Goal: Complete application form: Complete application form

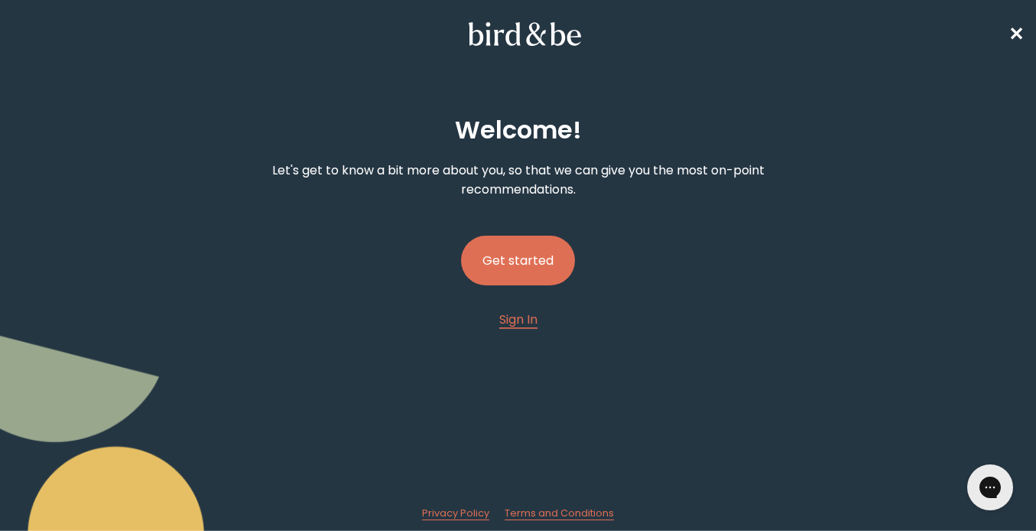
click at [514, 259] on button "Get started" at bounding box center [518, 260] width 114 height 50
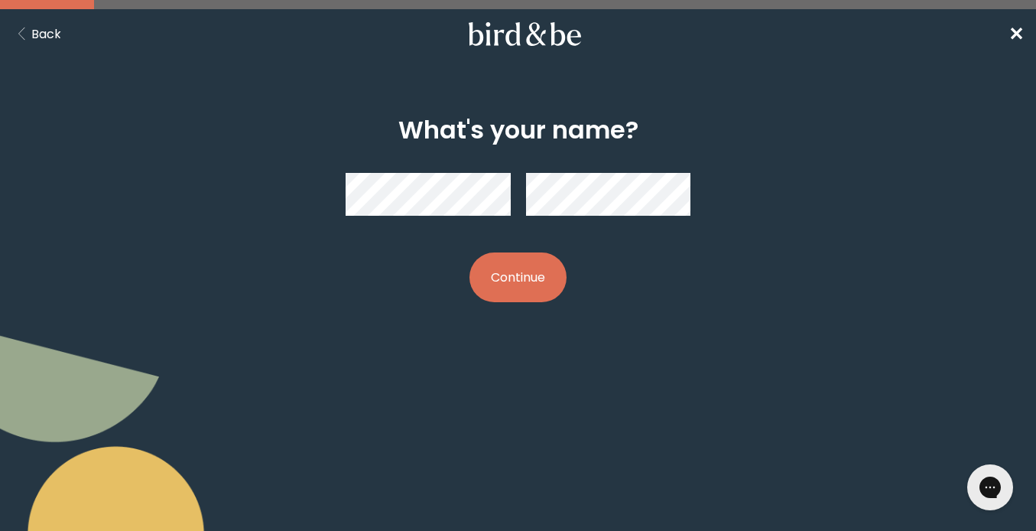
click at [536, 274] on button "Continue" at bounding box center [517, 277] width 97 height 50
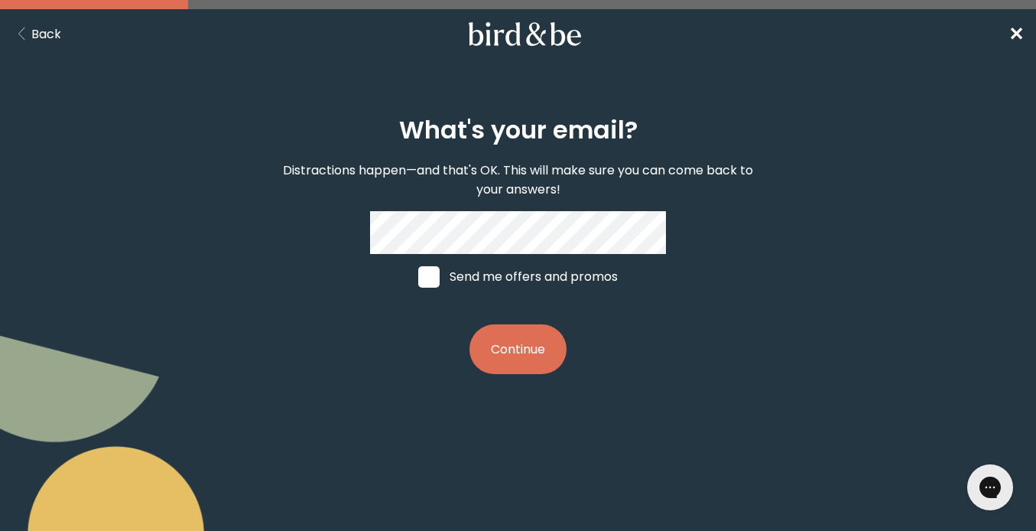
click at [537, 354] on button "Continue" at bounding box center [517, 349] width 97 height 50
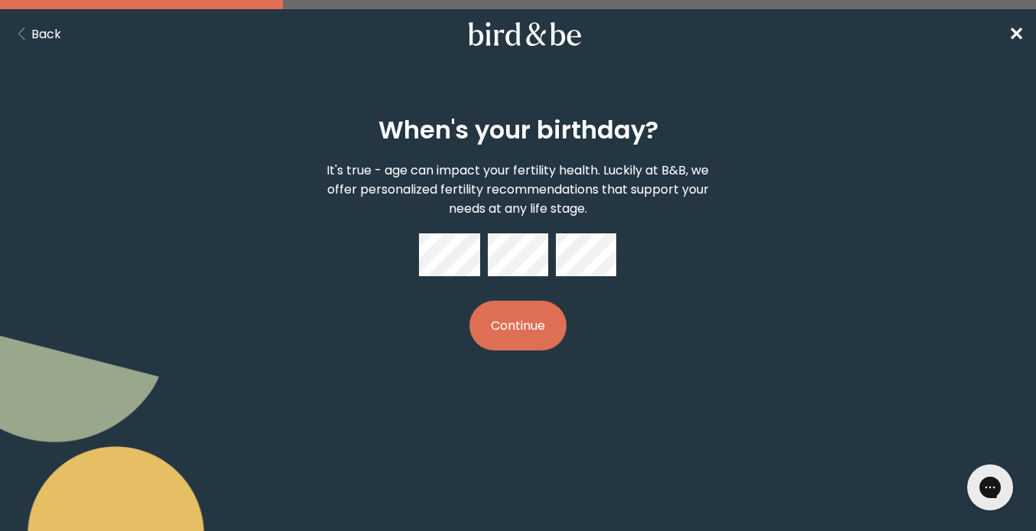
click at [528, 338] on button "Continue" at bounding box center [517, 325] width 97 height 50
click at [540, 319] on button "Continue" at bounding box center [517, 325] width 97 height 50
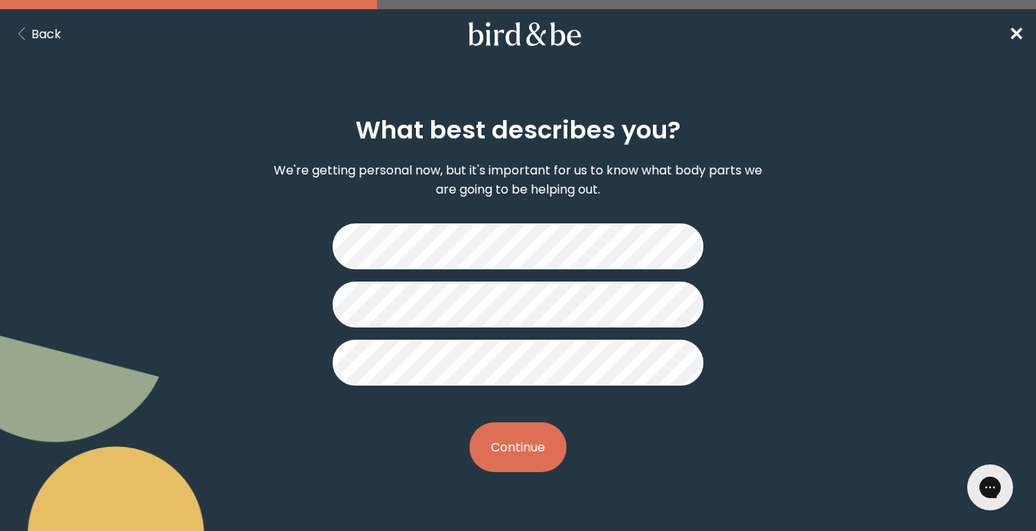
click at [518, 441] on button "Continue" at bounding box center [517, 447] width 97 height 50
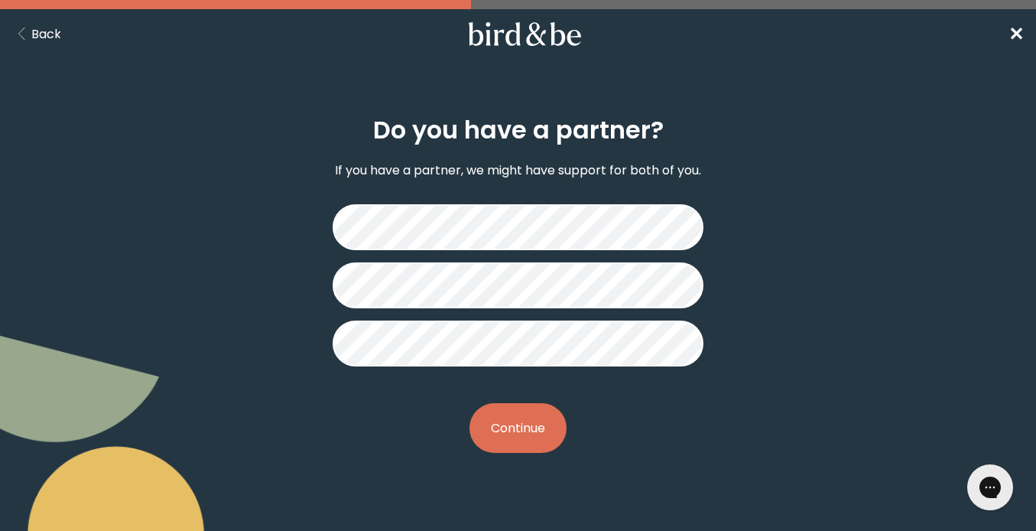
click at [518, 420] on button "Continue" at bounding box center [517, 428] width 97 height 50
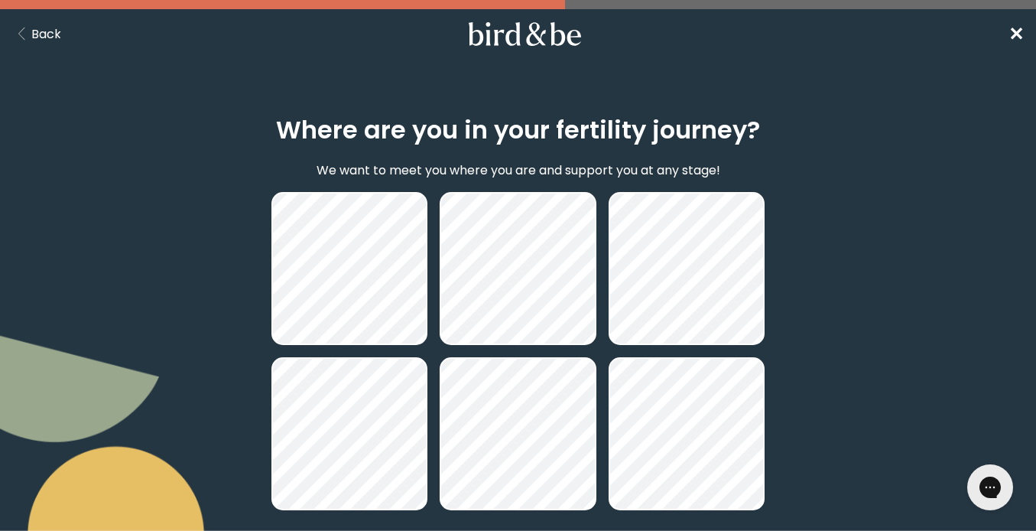
scroll to position [148, 0]
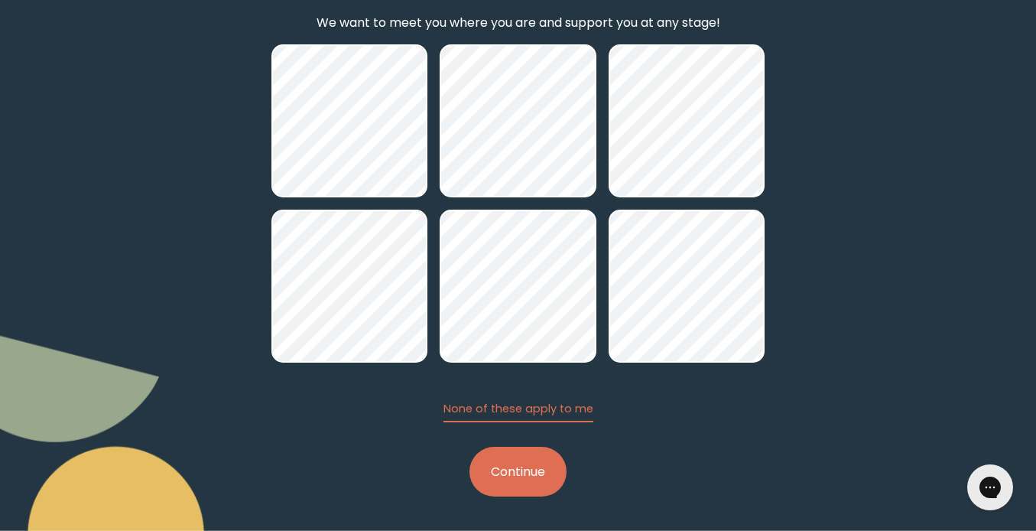
click at [513, 454] on button "Continue" at bounding box center [517, 471] width 97 height 50
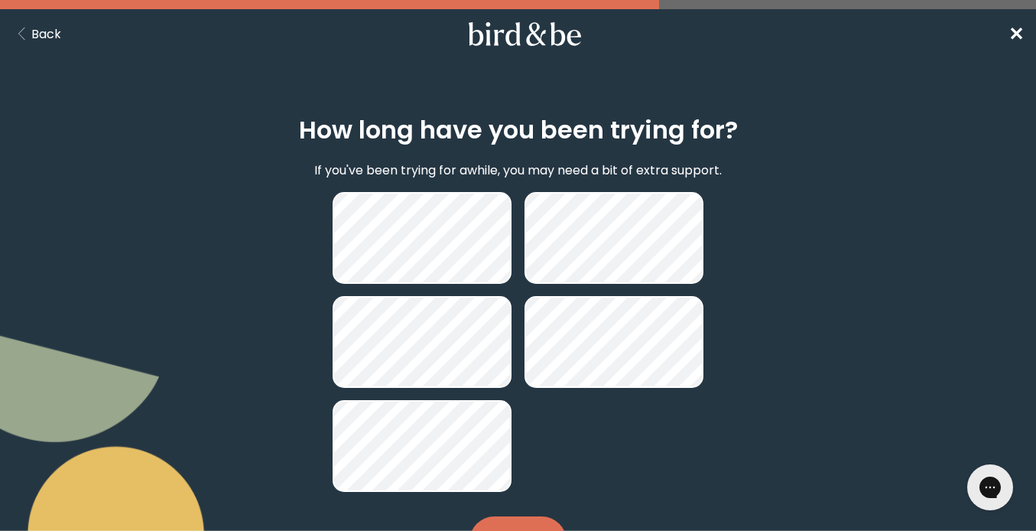
scroll to position [70, 0]
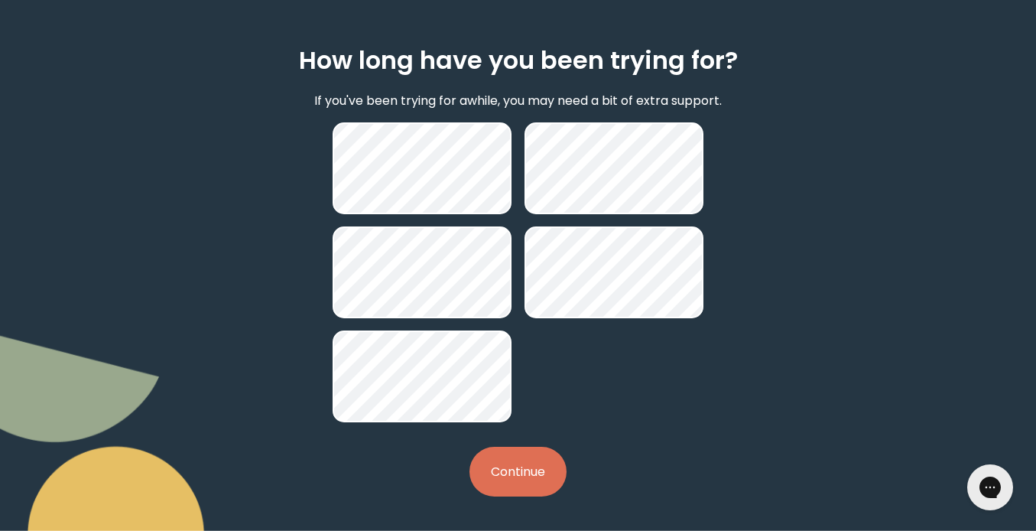
click at [527, 475] on button "Continue" at bounding box center [517, 471] width 97 height 50
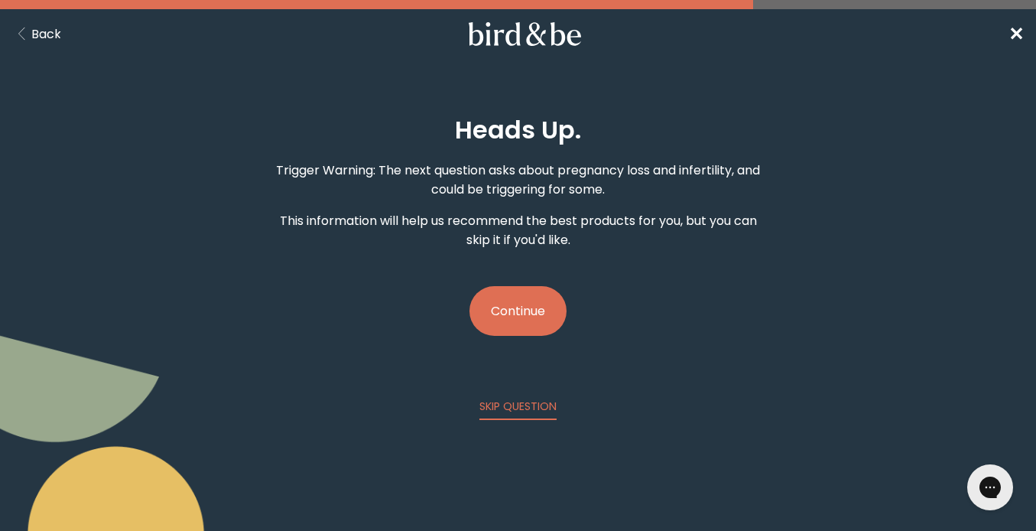
click at [540, 307] on button "Continue" at bounding box center [517, 311] width 97 height 50
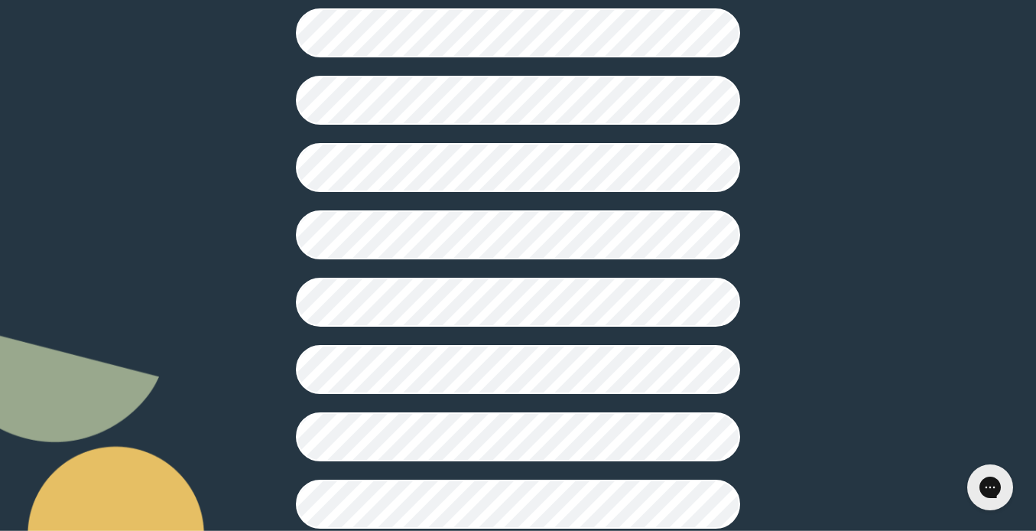
scroll to position [430, 0]
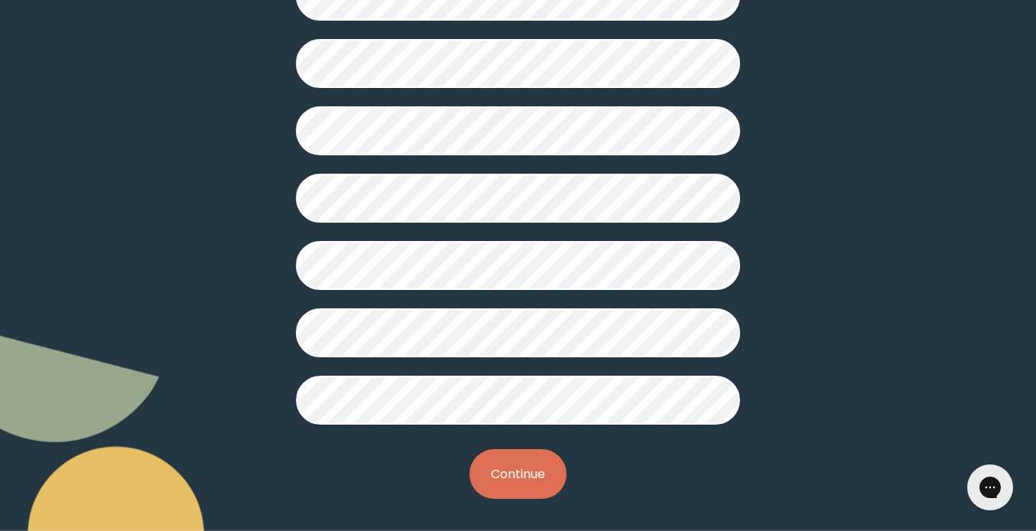
click at [527, 475] on button "Continue" at bounding box center [517, 474] width 97 height 50
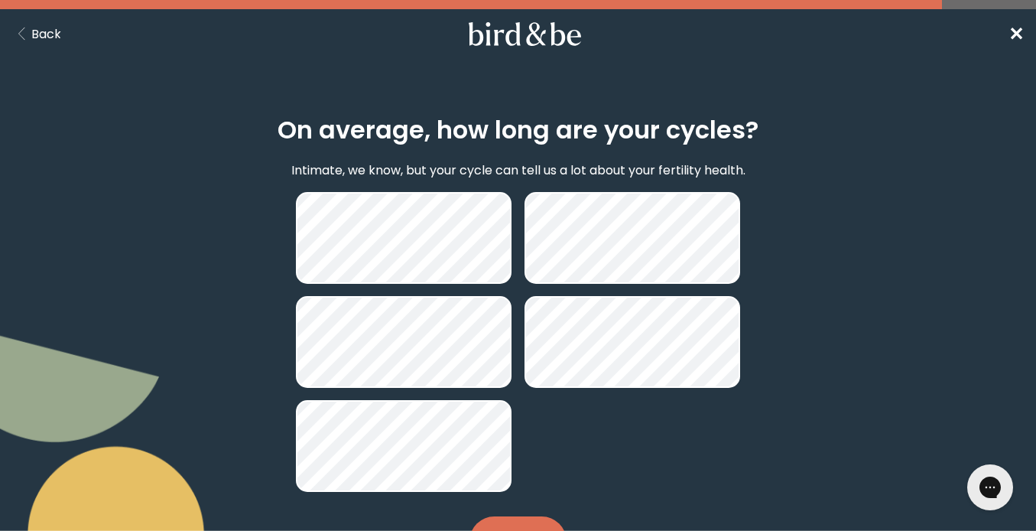
scroll to position [70, 0]
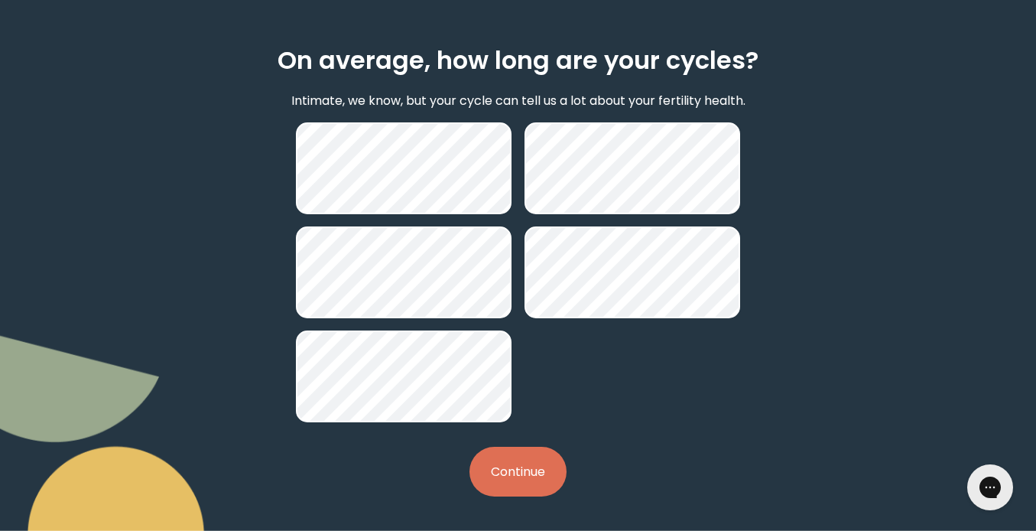
click at [519, 478] on button "Continue" at bounding box center [517, 471] width 97 height 50
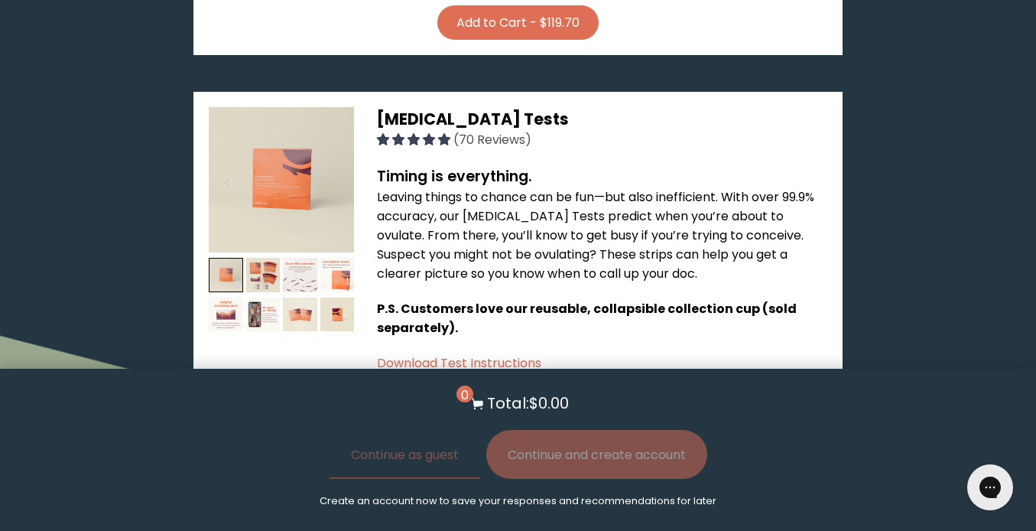
scroll to position [947, 0]
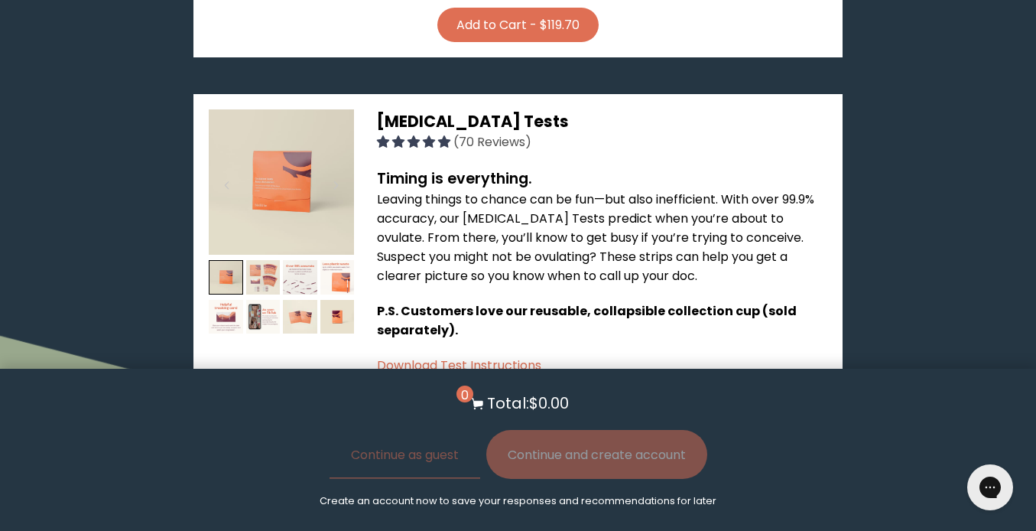
click at [270, 260] on img at bounding box center [263, 277] width 34 height 34
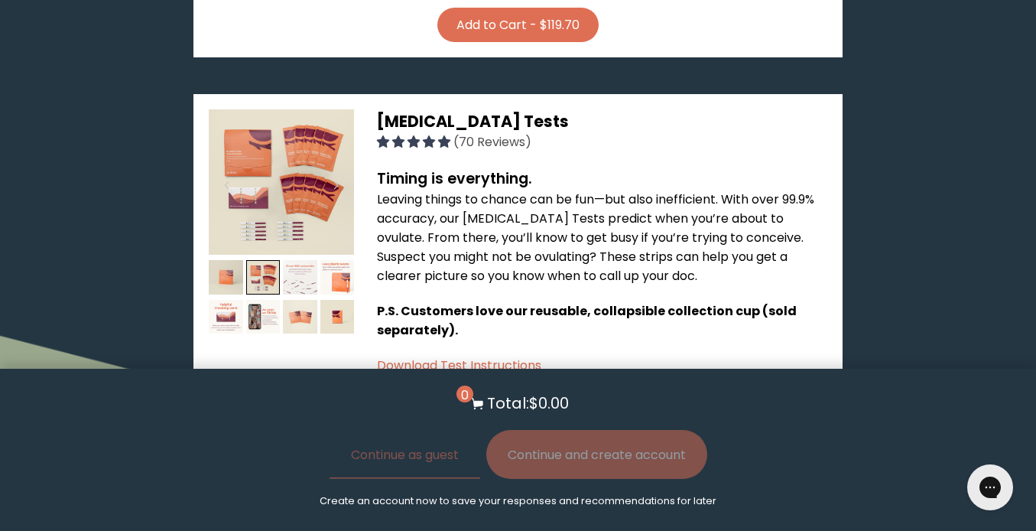
click at [308, 260] on img at bounding box center [300, 277] width 34 height 34
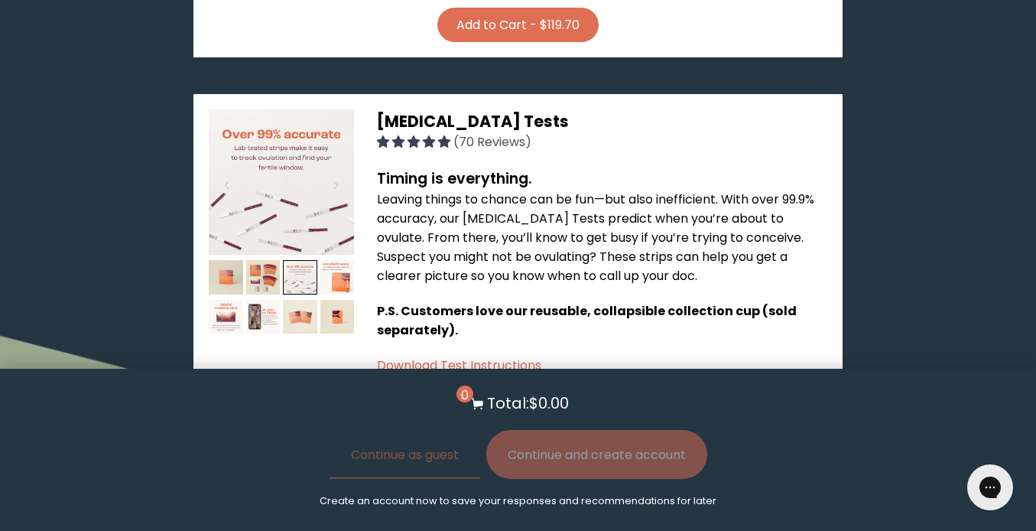
click at [245, 261] on div at bounding box center [281, 299] width 145 height 79
click at [257, 300] on img at bounding box center [263, 317] width 34 height 34
click at [262, 300] on img at bounding box center [263, 317] width 34 height 34
click at [270, 300] on img at bounding box center [263, 317] width 34 height 34
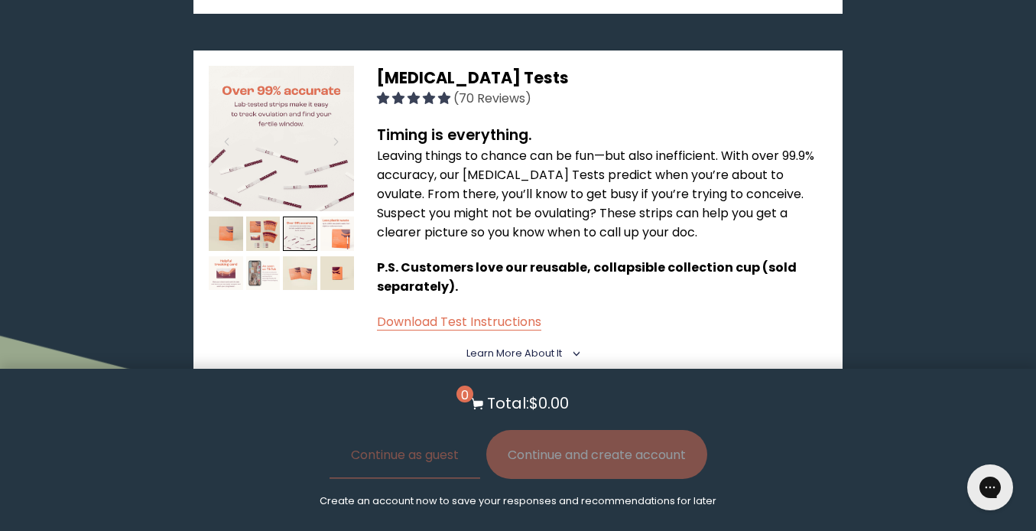
scroll to position [999, 0]
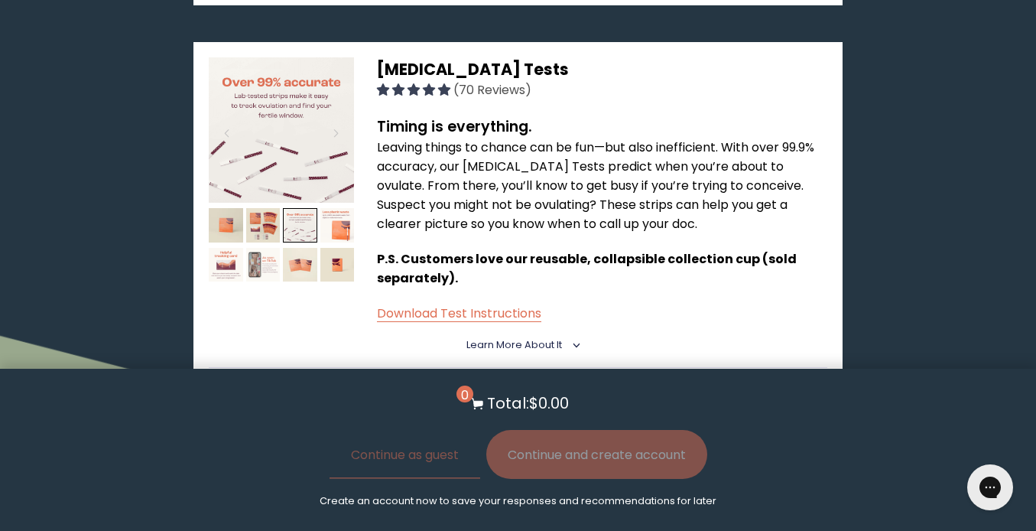
click at [261, 248] on img at bounding box center [263, 265] width 34 height 34
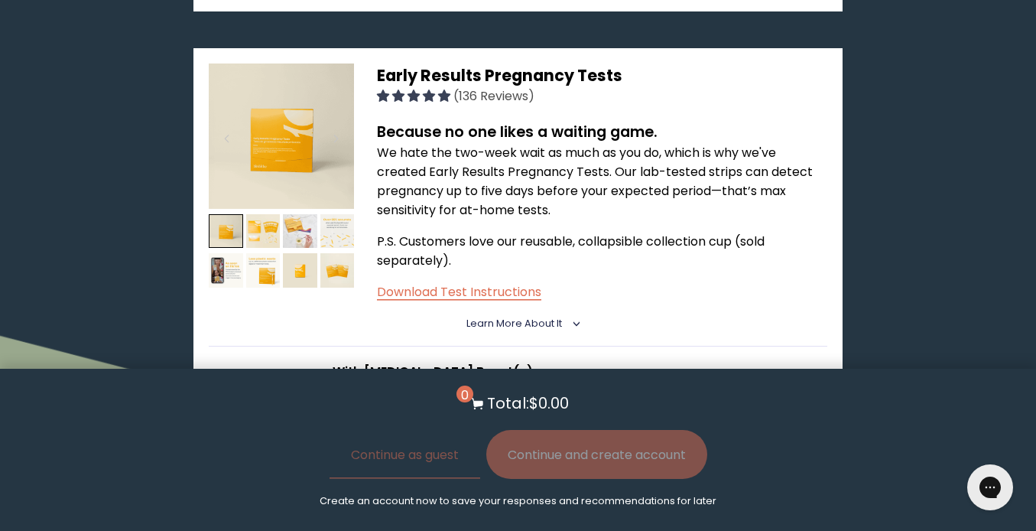
scroll to position [1653, 0]
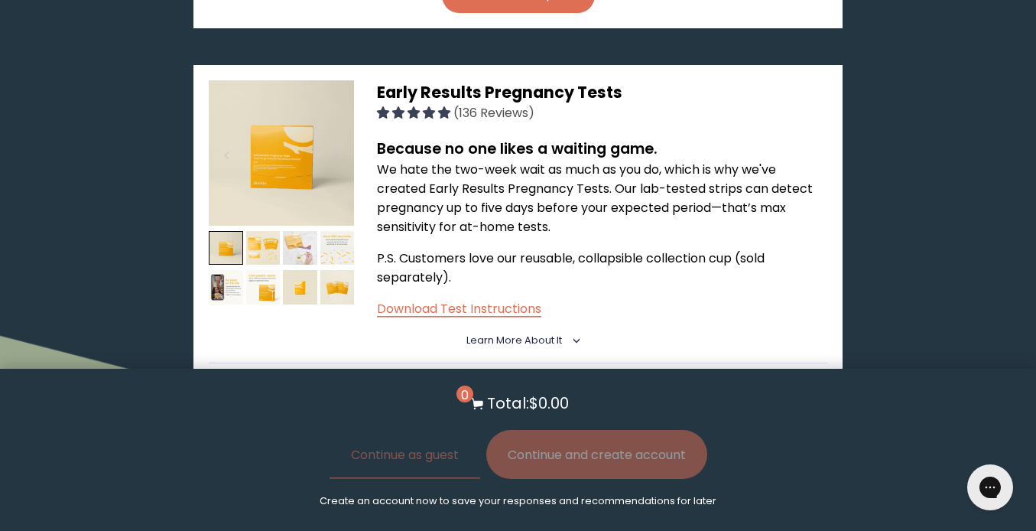
click at [305, 231] on img at bounding box center [300, 248] width 34 height 34
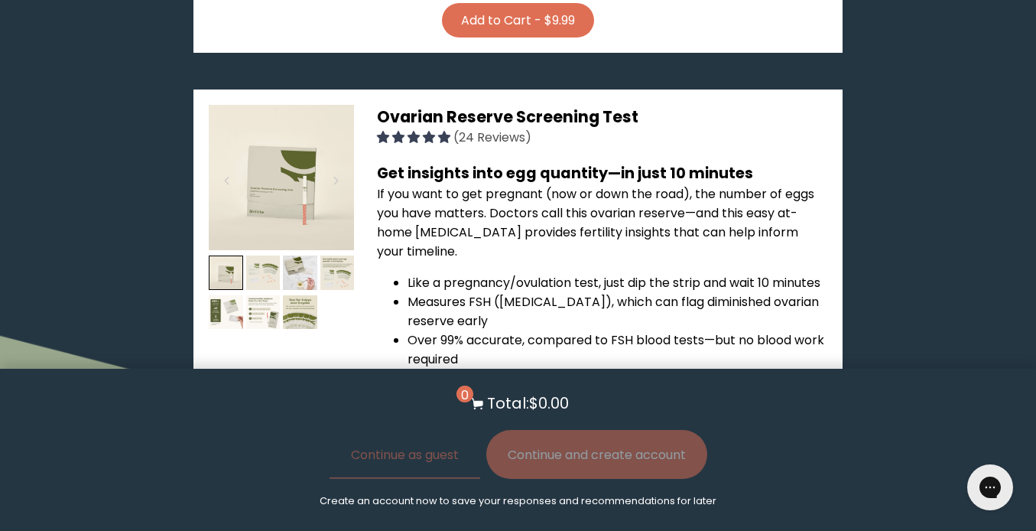
scroll to position [2276, 0]
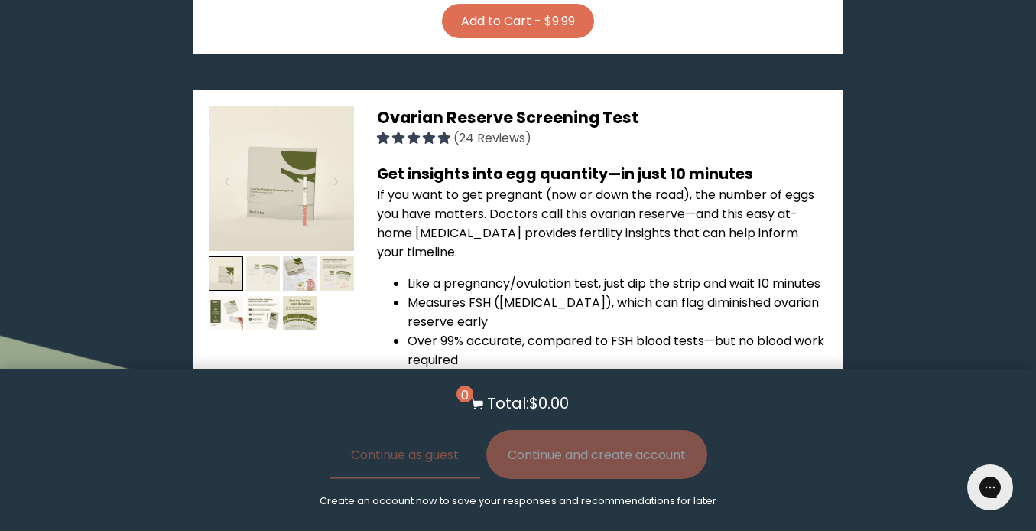
click at [258, 256] on img at bounding box center [263, 273] width 34 height 34
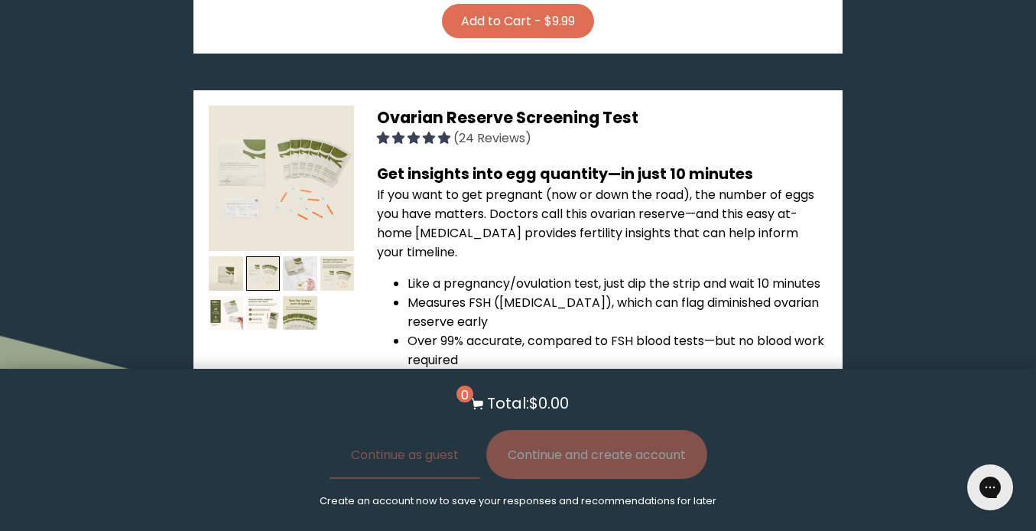
click at [300, 256] on img at bounding box center [300, 273] width 34 height 34
click at [348, 256] on img at bounding box center [337, 273] width 34 height 34
click at [302, 296] on img at bounding box center [300, 313] width 34 height 34
click at [265, 296] on img at bounding box center [263, 313] width 34 height 34
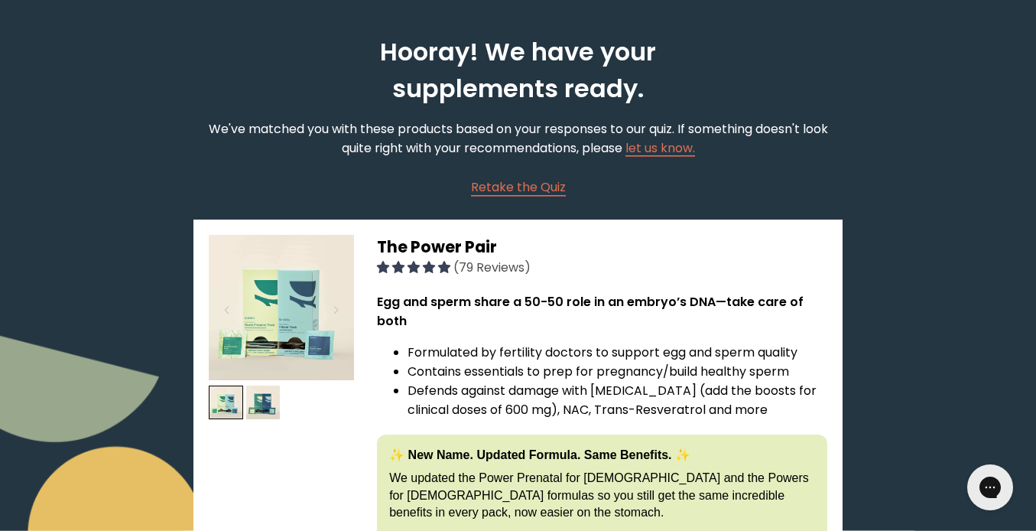
scroll to position [0, 0]
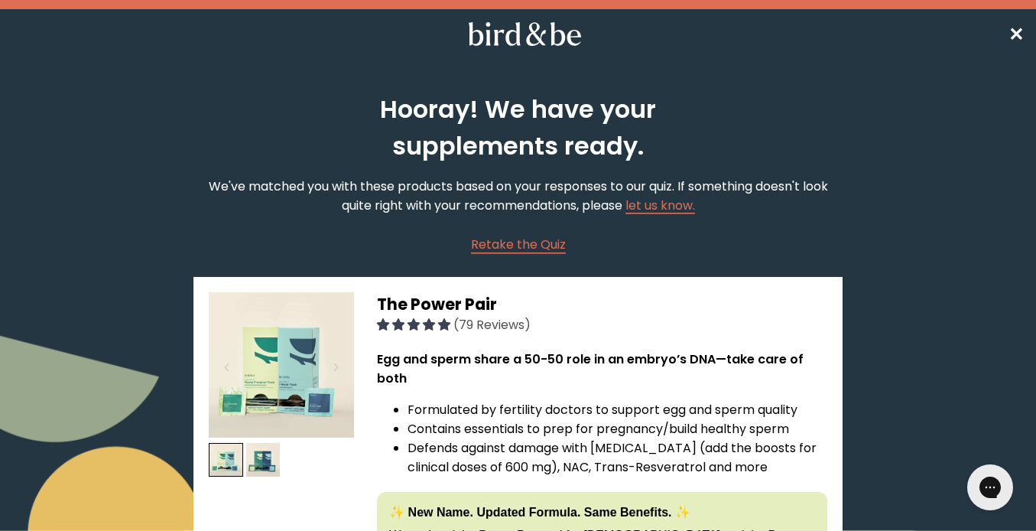
click at [1018, 29] on span "✕" at bounding box center [1015, 33] width 15 height 25
